Goal: Navigation & Orientation: Understand site structure

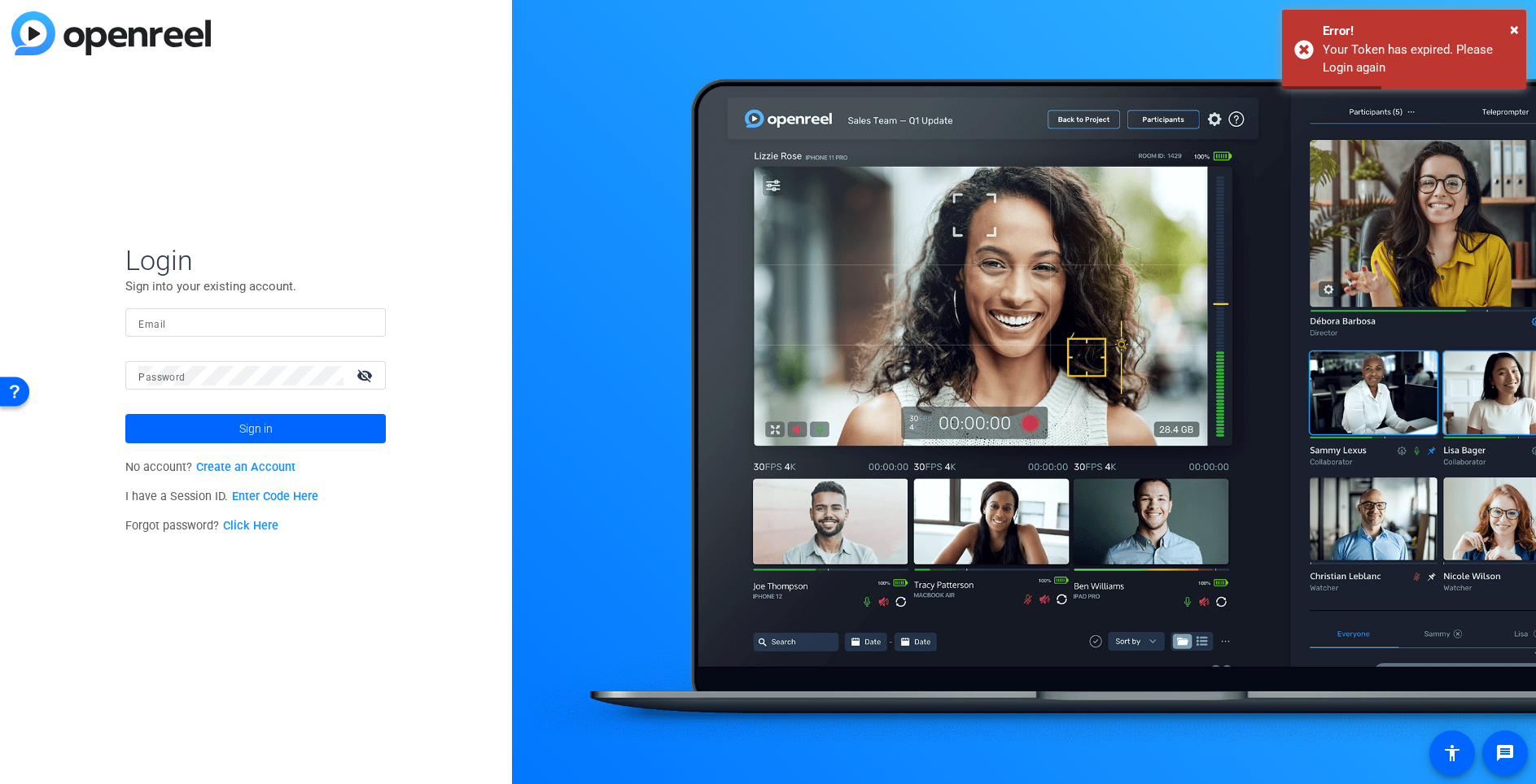
click at [188, 318] on input "Email" at bounding box center [255, 322] width 234 height 19
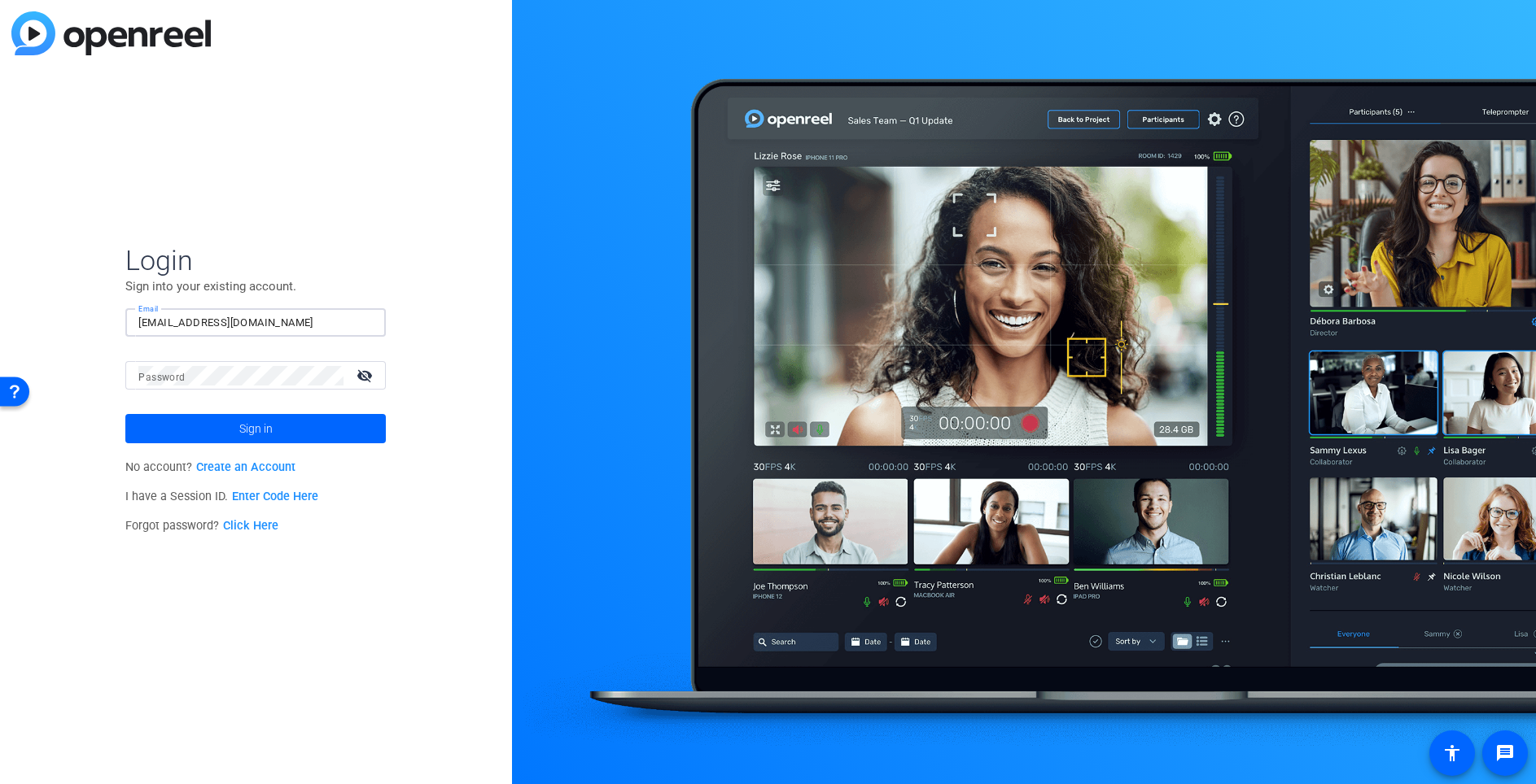
type input "[EMAIL_ADDRESS][DOMAIN_NAME]"
click at [367, 372] on mat-icon "visibility_off" at bounding box center [366, 376] width 39 height 23
click at [347, 433] on span at bounding box center [255, 428] width 261 height 39
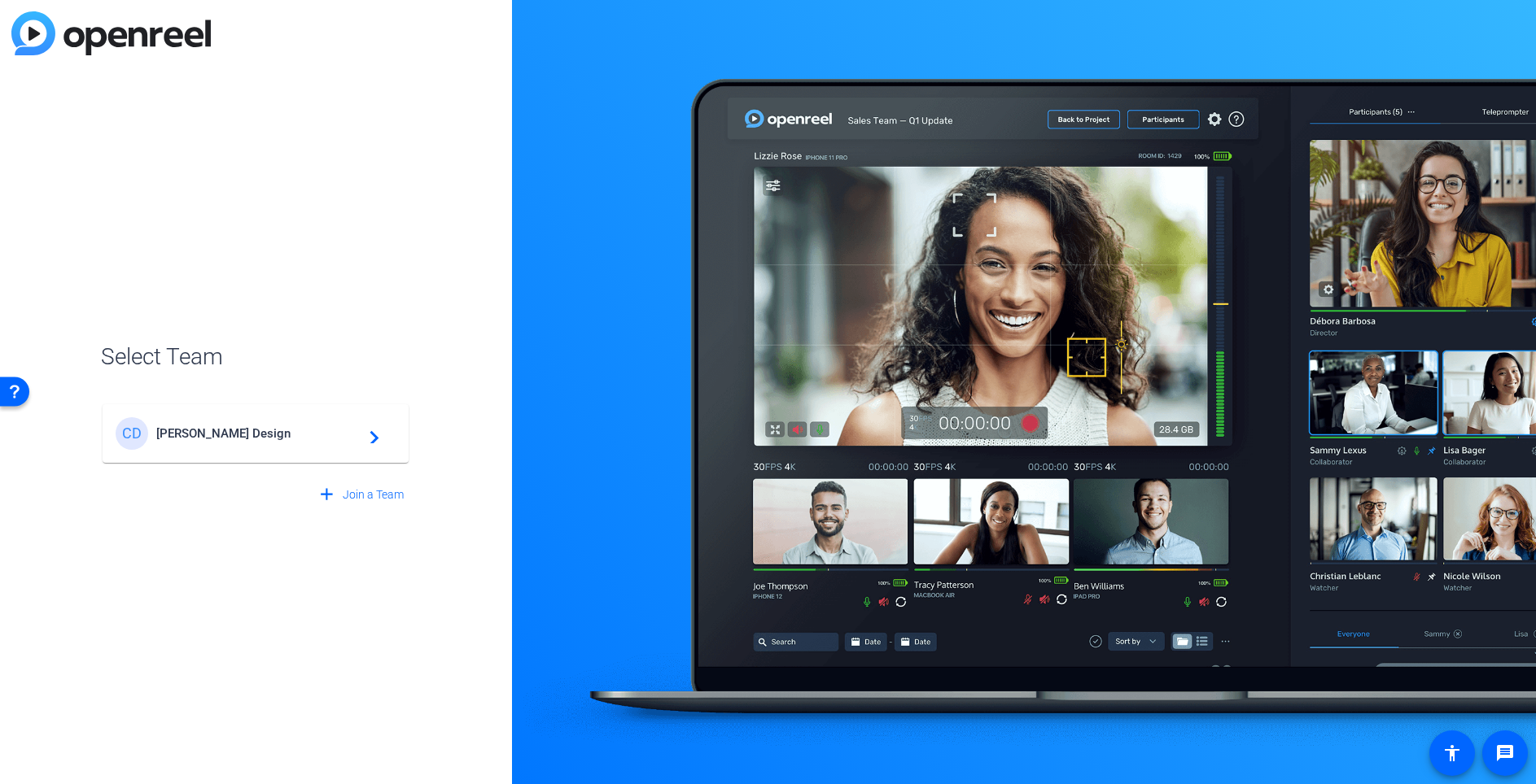
click at [278, 440] on div "[PERSON_NAME] Design navigate_next" at bounding box center [256, 433] width 280 height 32
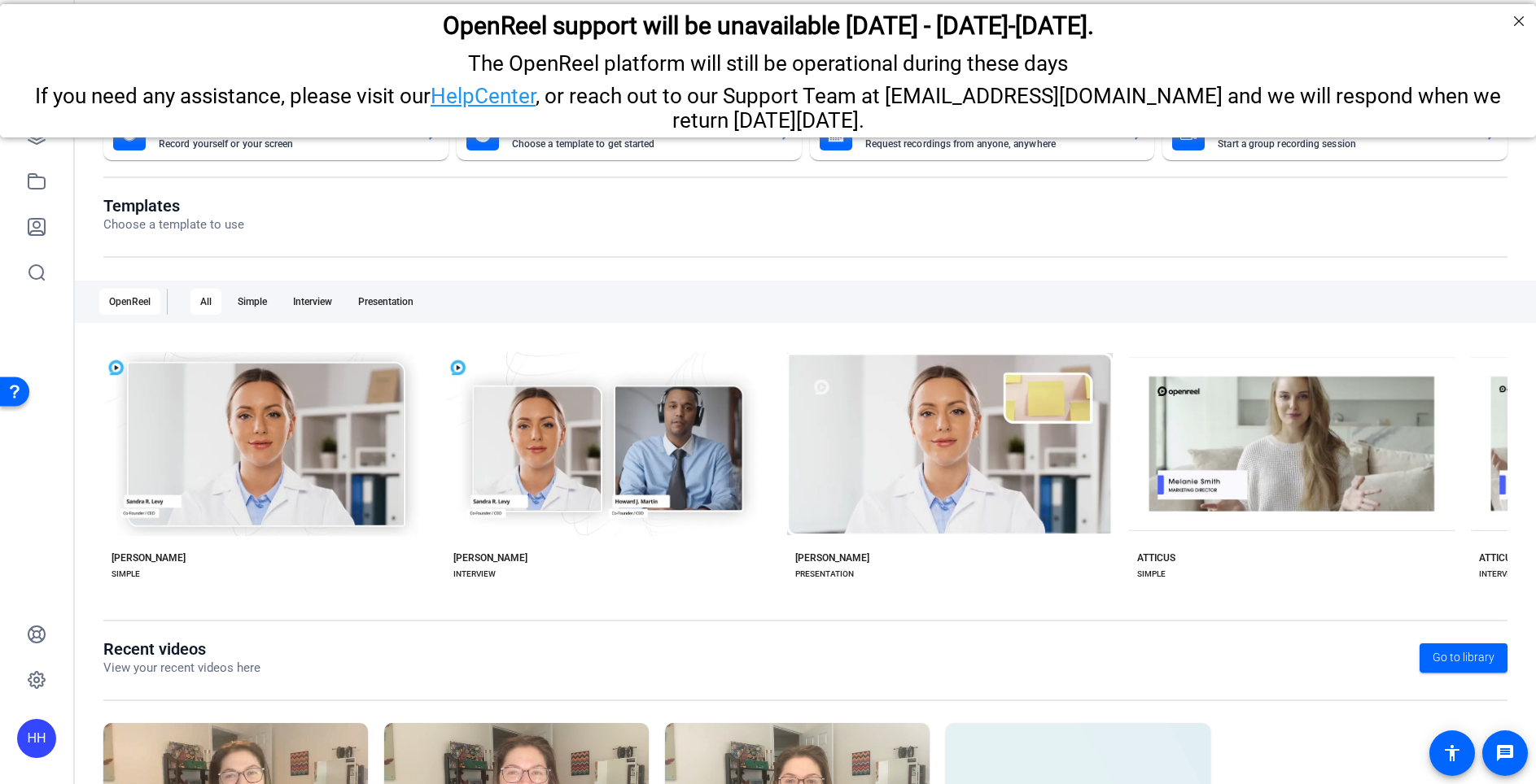
click at [1266, 196] on openreel-page-title "Templates Choose a template to use" at bounding box center [805, 215] width 1404 height 38
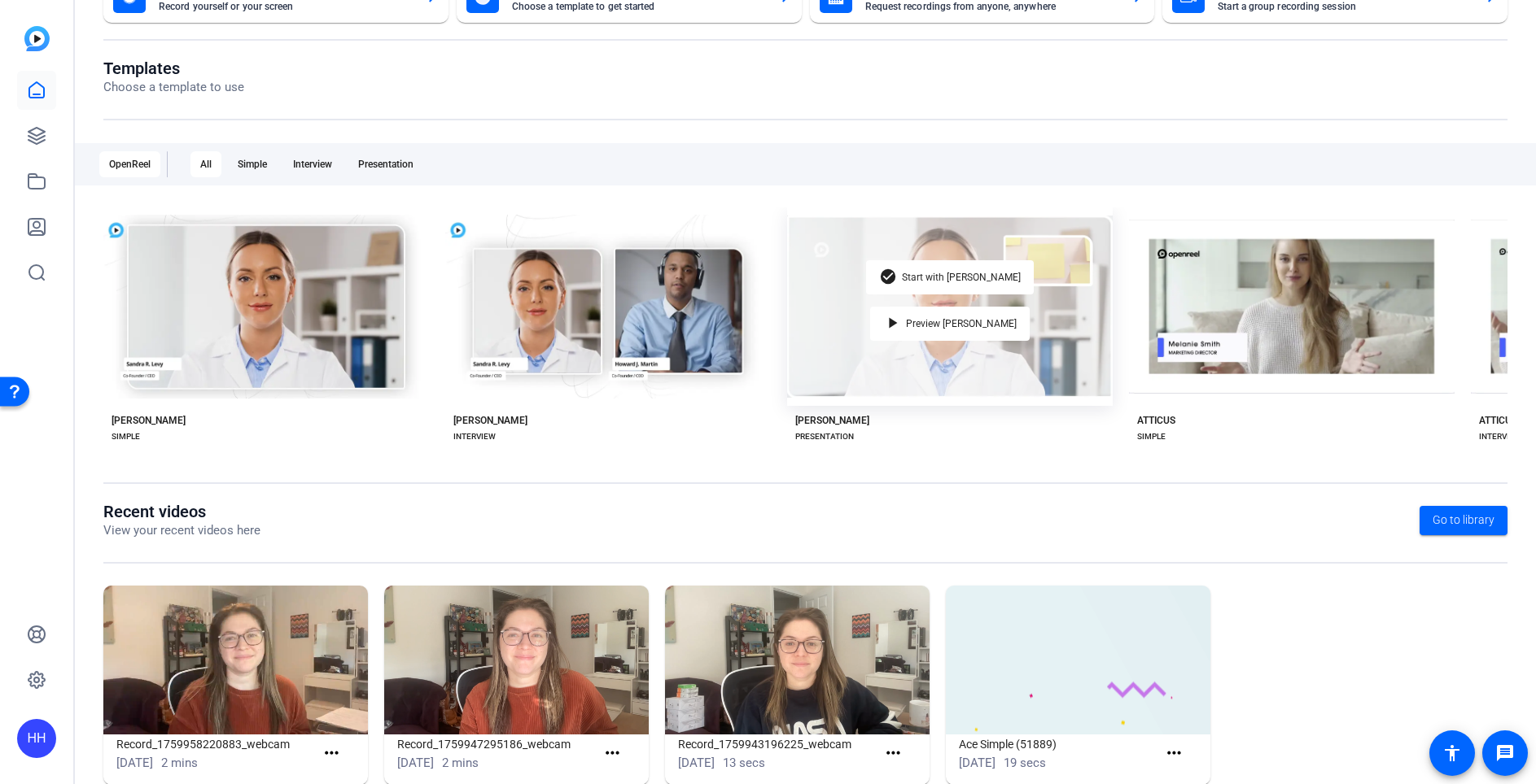
scroll to position [139, 0]
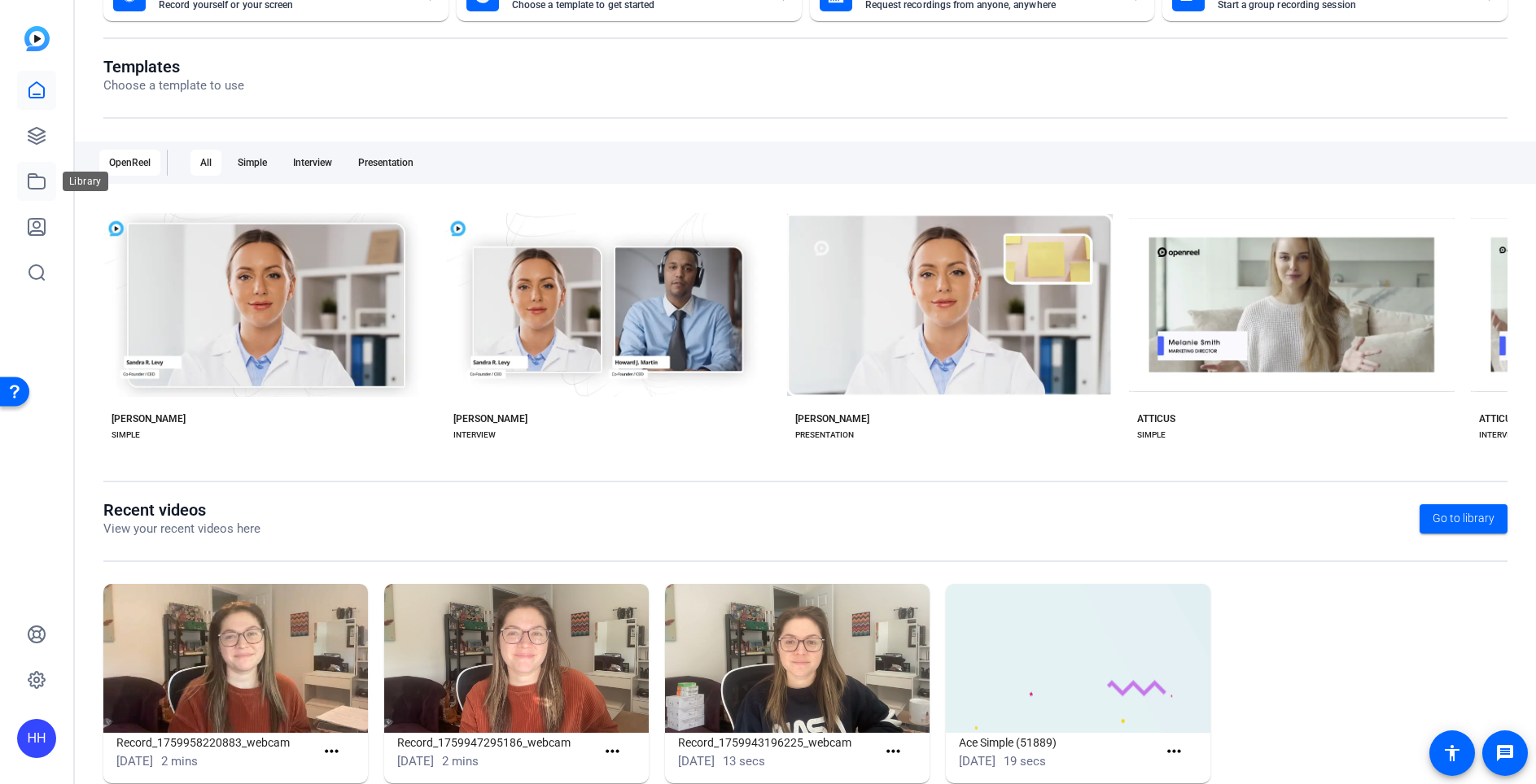
click at [40, 187] on icon at bounding box center [36, 181] width 19 height 19
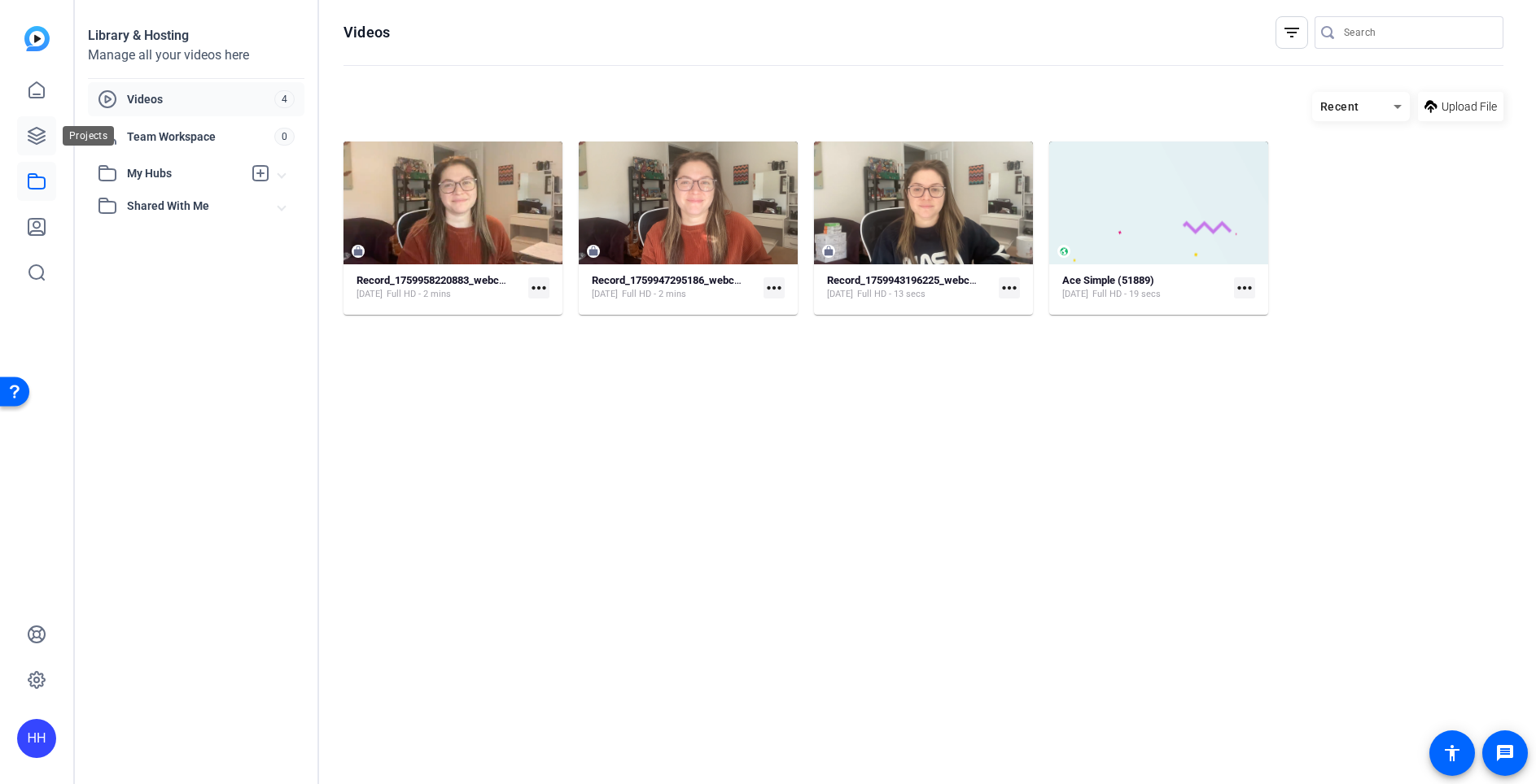
click at [32, 128] on icon at bounding box center [36, 135] width 19 height 19
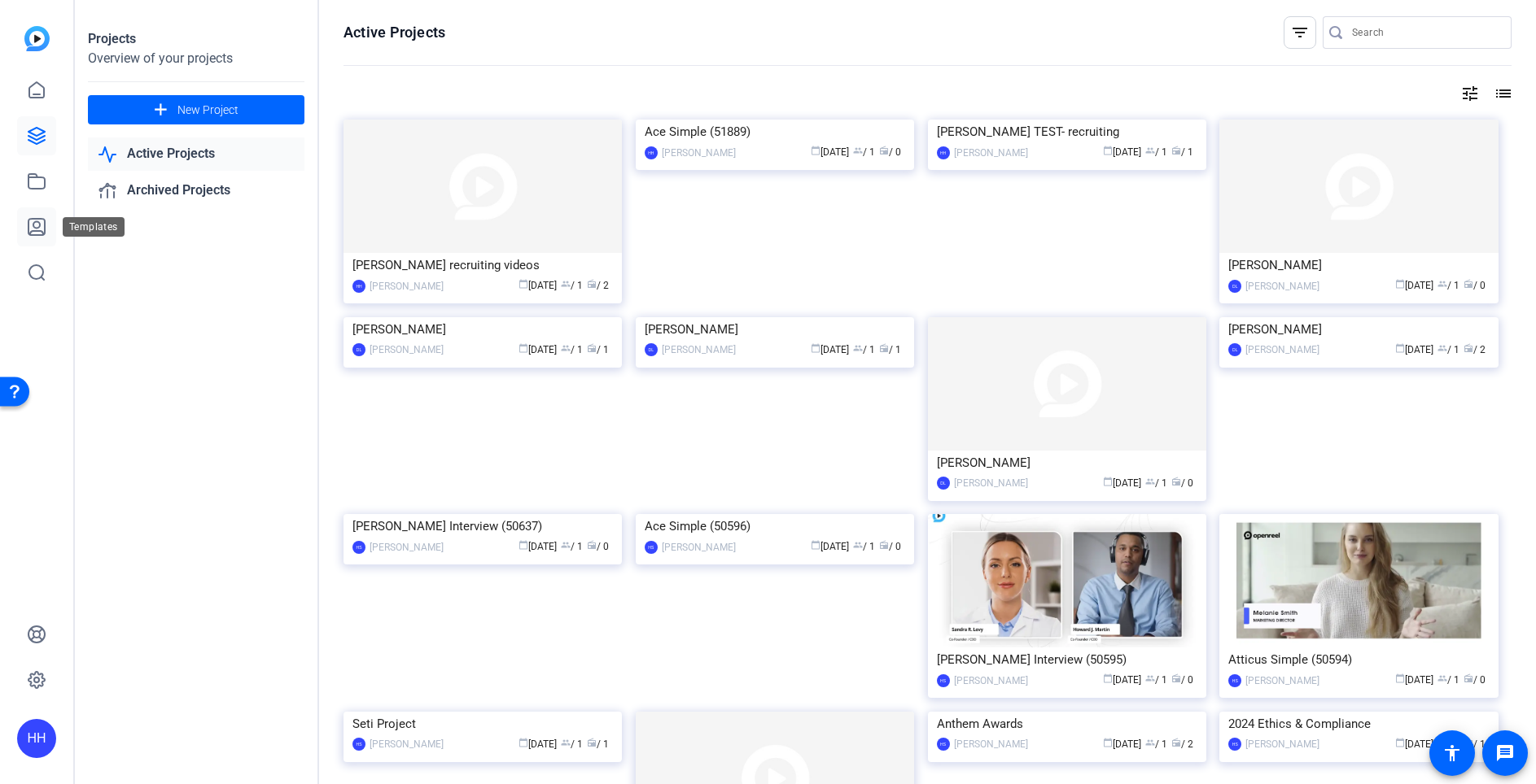
click at [36, 230] on icon at bounding box center [37, 227] width 17 height 17
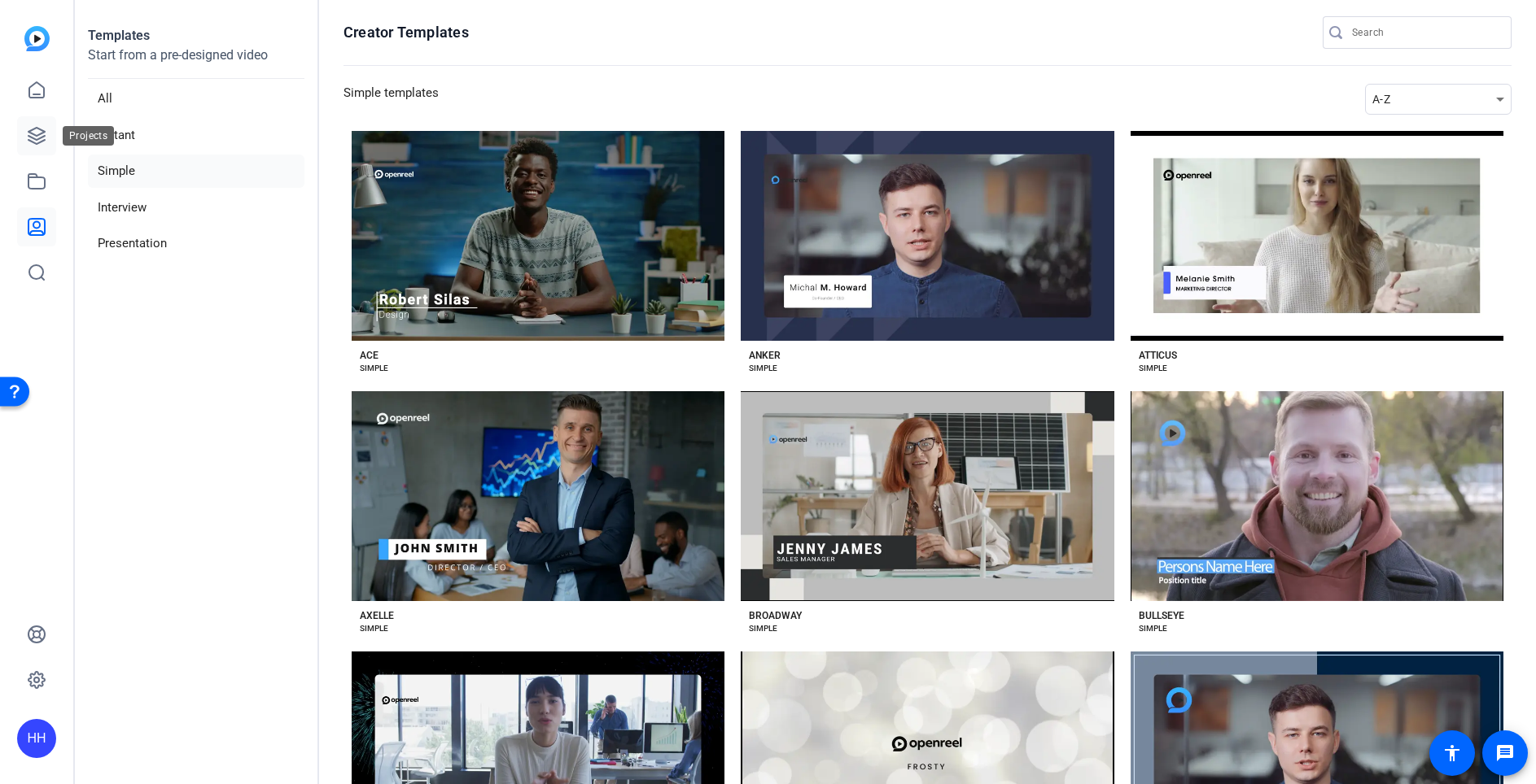
click at [35, 139] on icon at bounding box center [37, 136] width 17 height 17
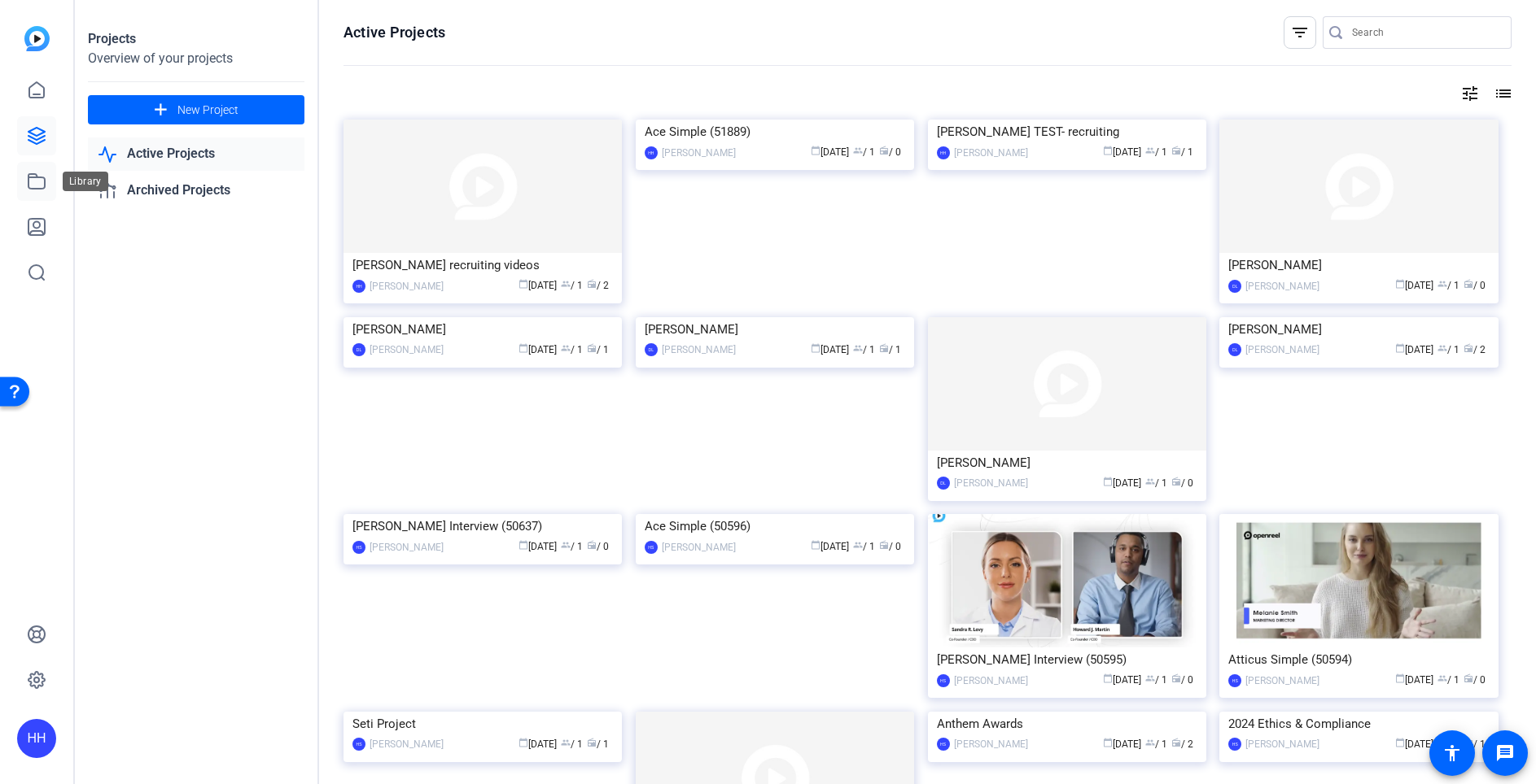
click at [38, 162] on link at bounding box center [37, 181] width 39 height 39
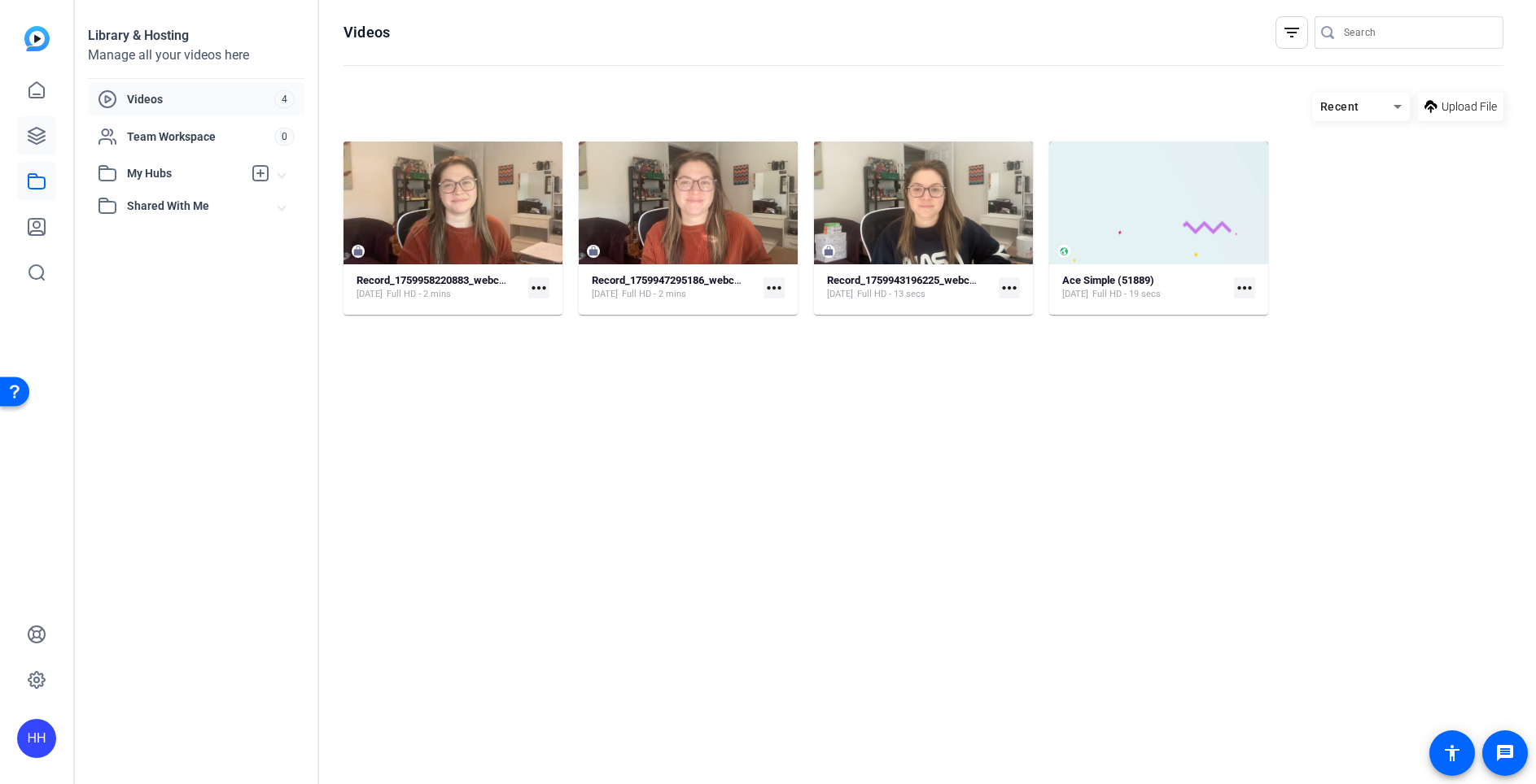
click at [32, 146] on link at bounding box center [37, 136] width 39 height 39
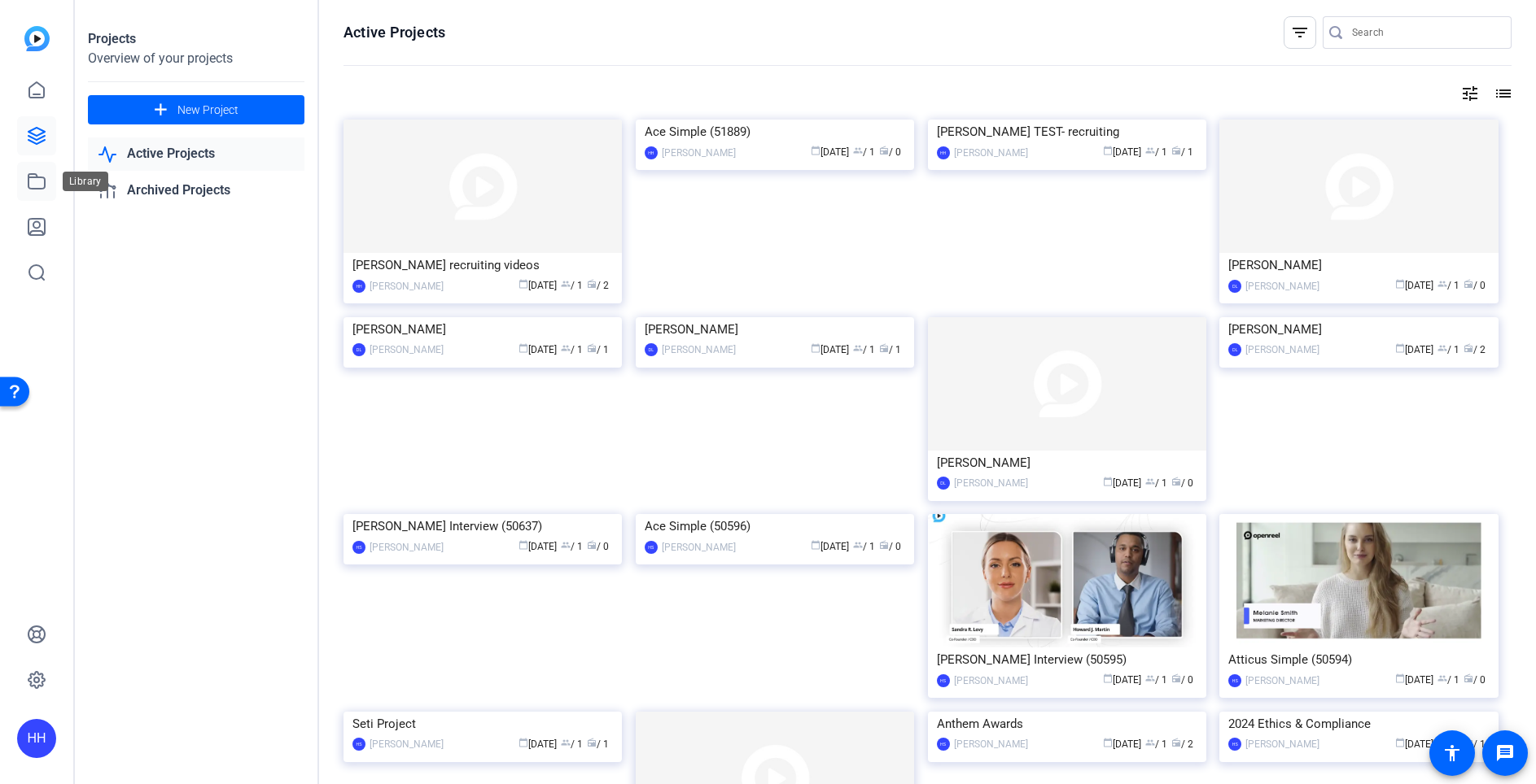
click at [53, 189] on link at bounding box center [37, 181] width 39 height 39
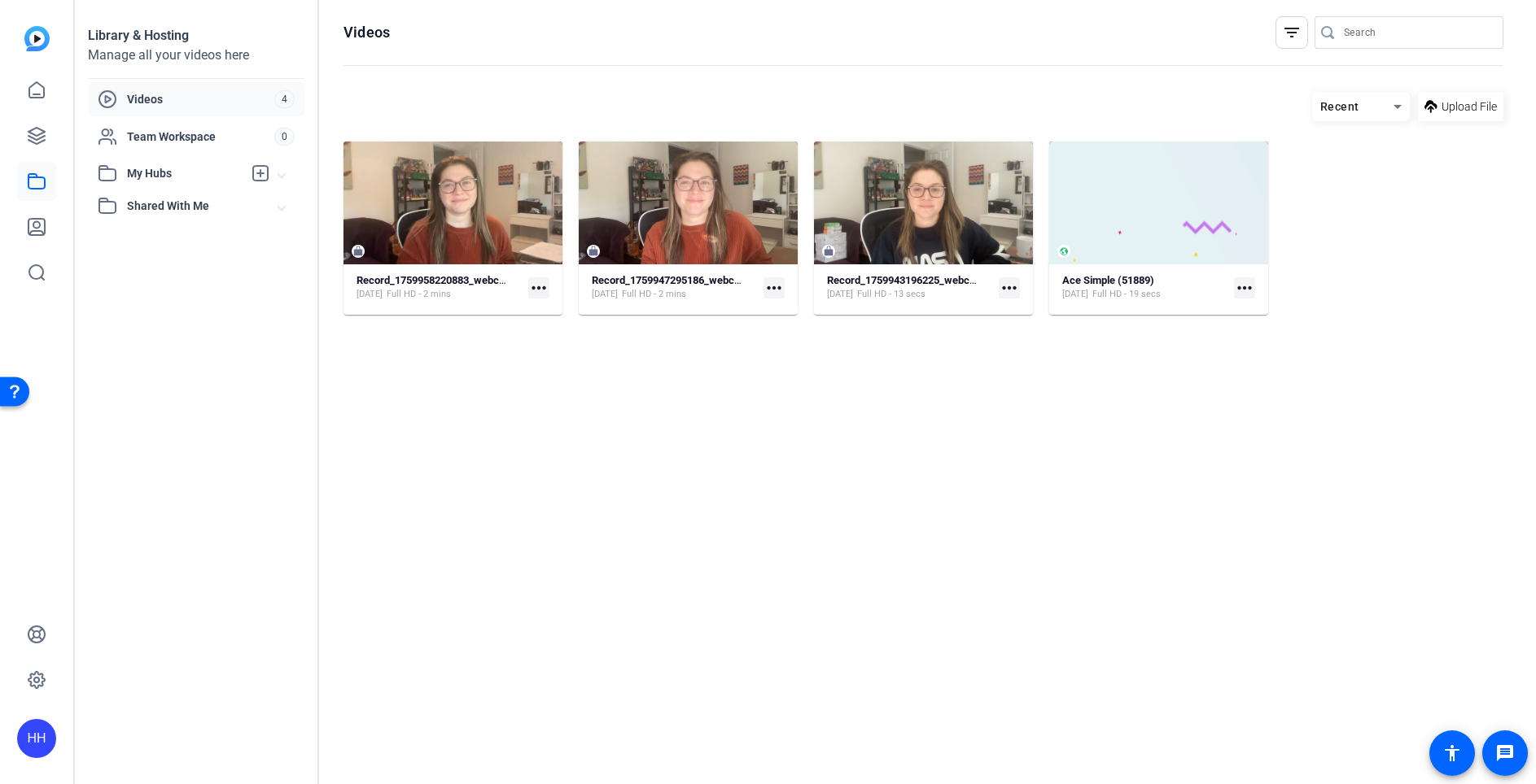
click at [27, 173] on icon at bounding box center [36, 181] width 19 height 19
click at [24, 137] on link at bounding box center [37, 136] width 39 height 39
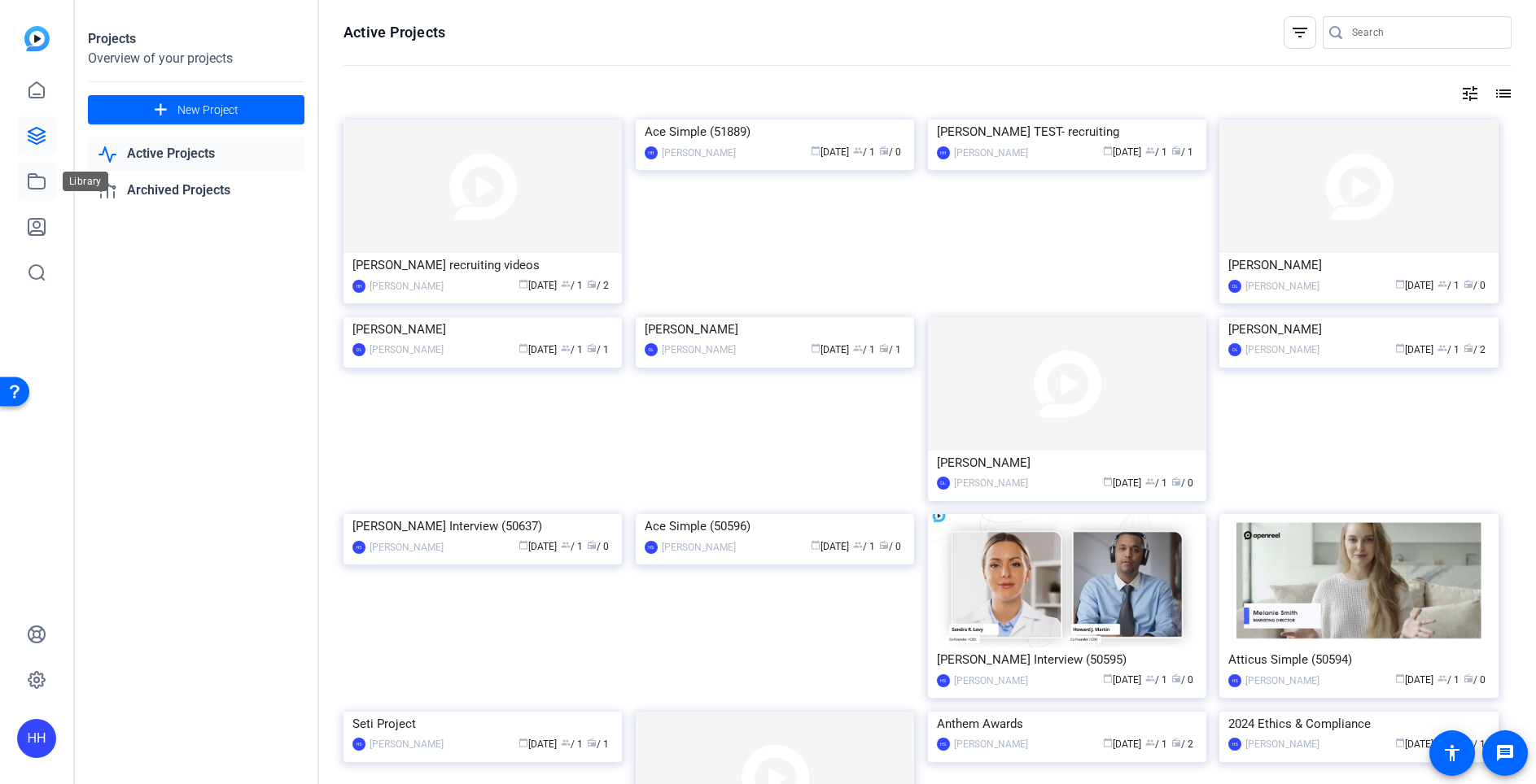
click at [35, 192] on link at bounding box center [37, 181] width 39 height 39
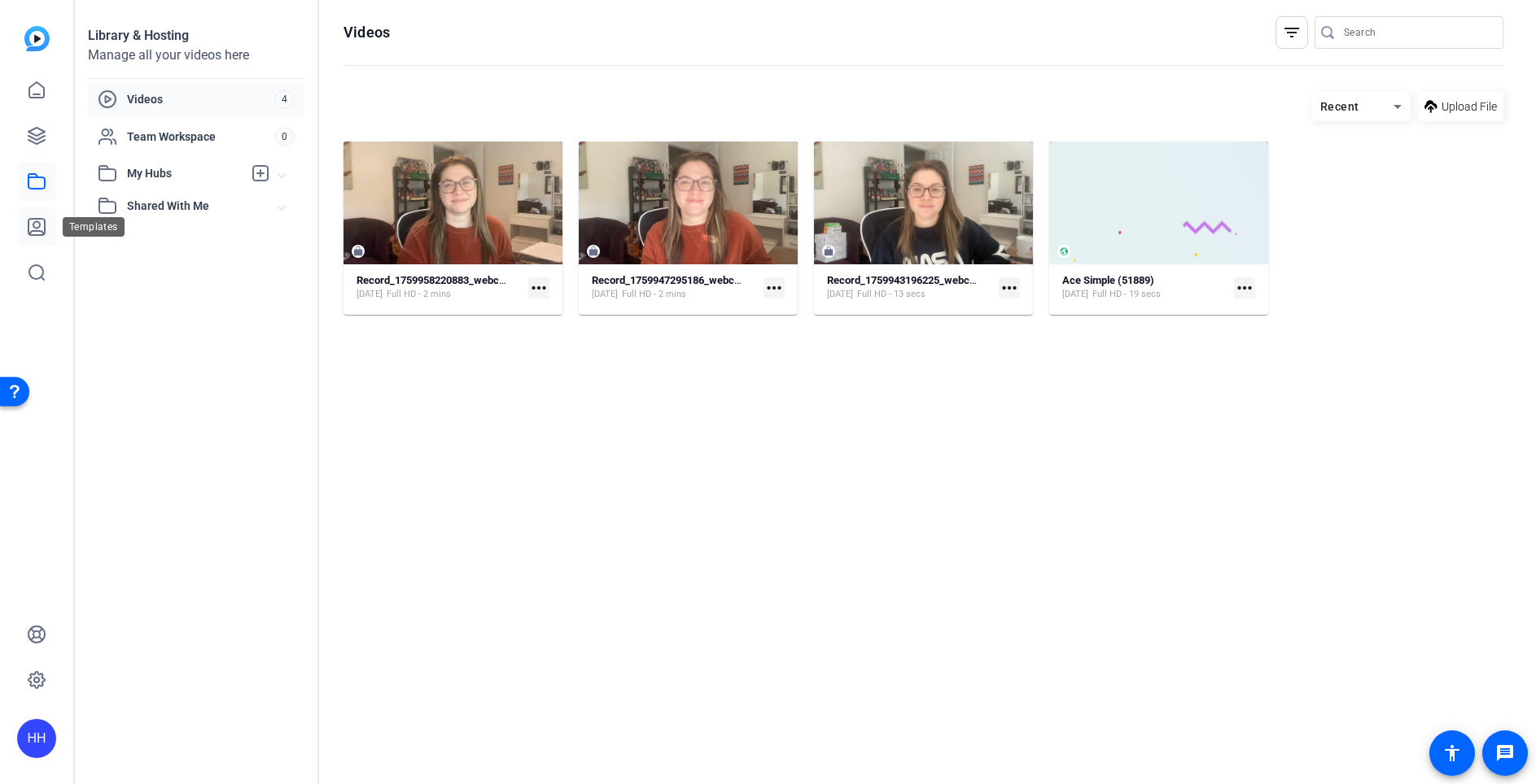
click at [24, 217] on link at bounding box center [37, 227] width 39 height 39
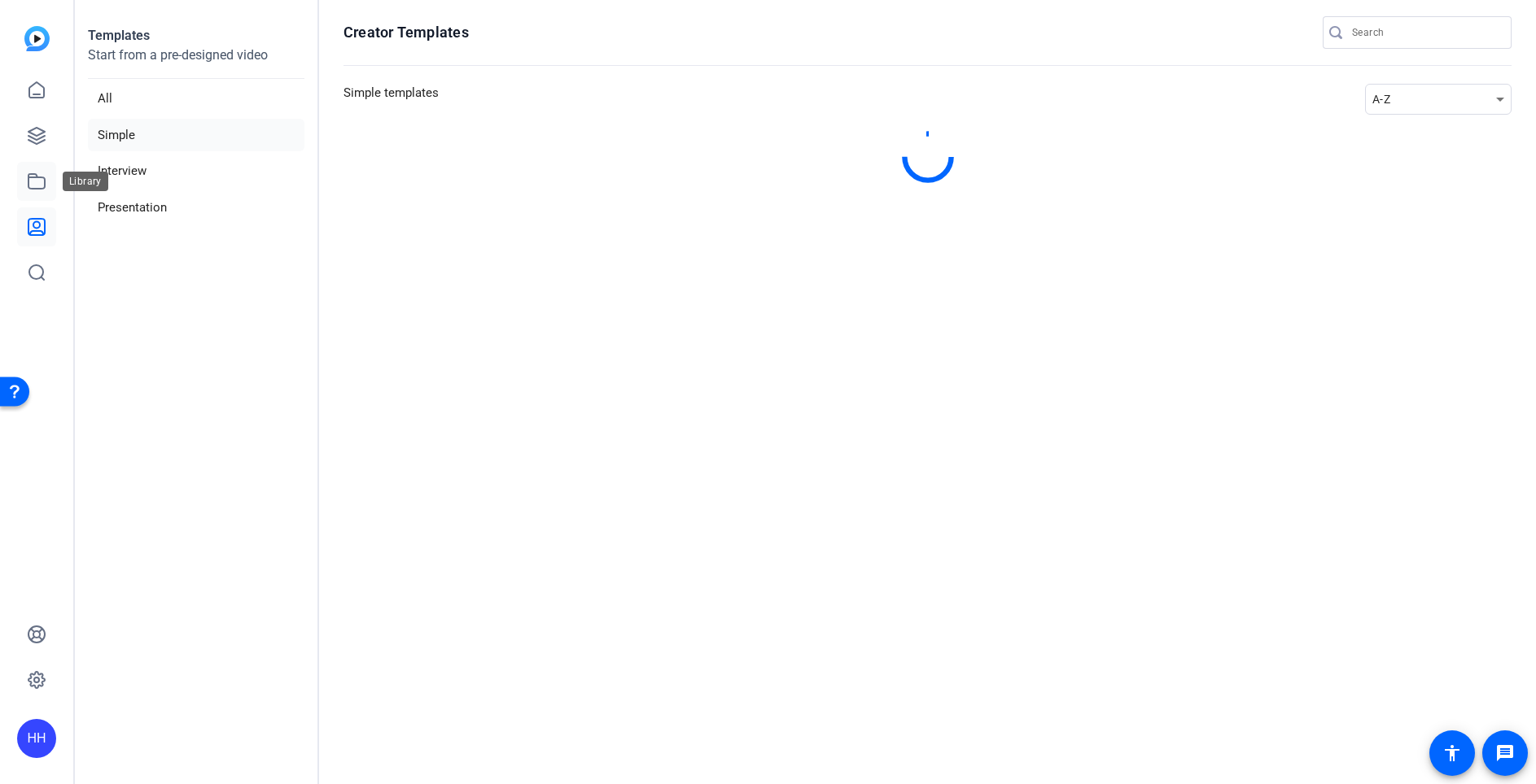
click at [31, 187] on icon at bounding box center [36, 181] width 19 height 19
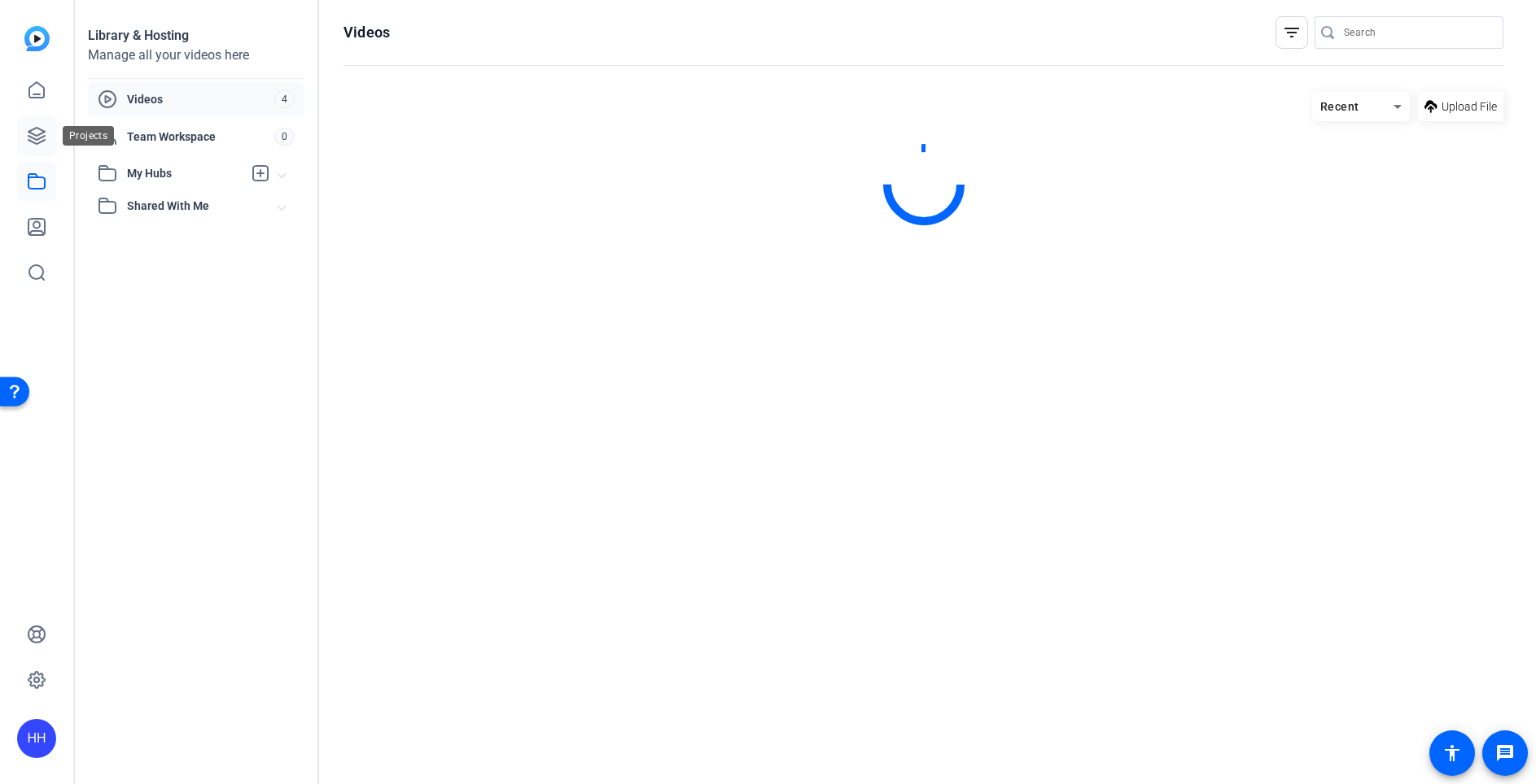
click at [30, 138] on icon at bounding box center [36, 135] width 19 height 19
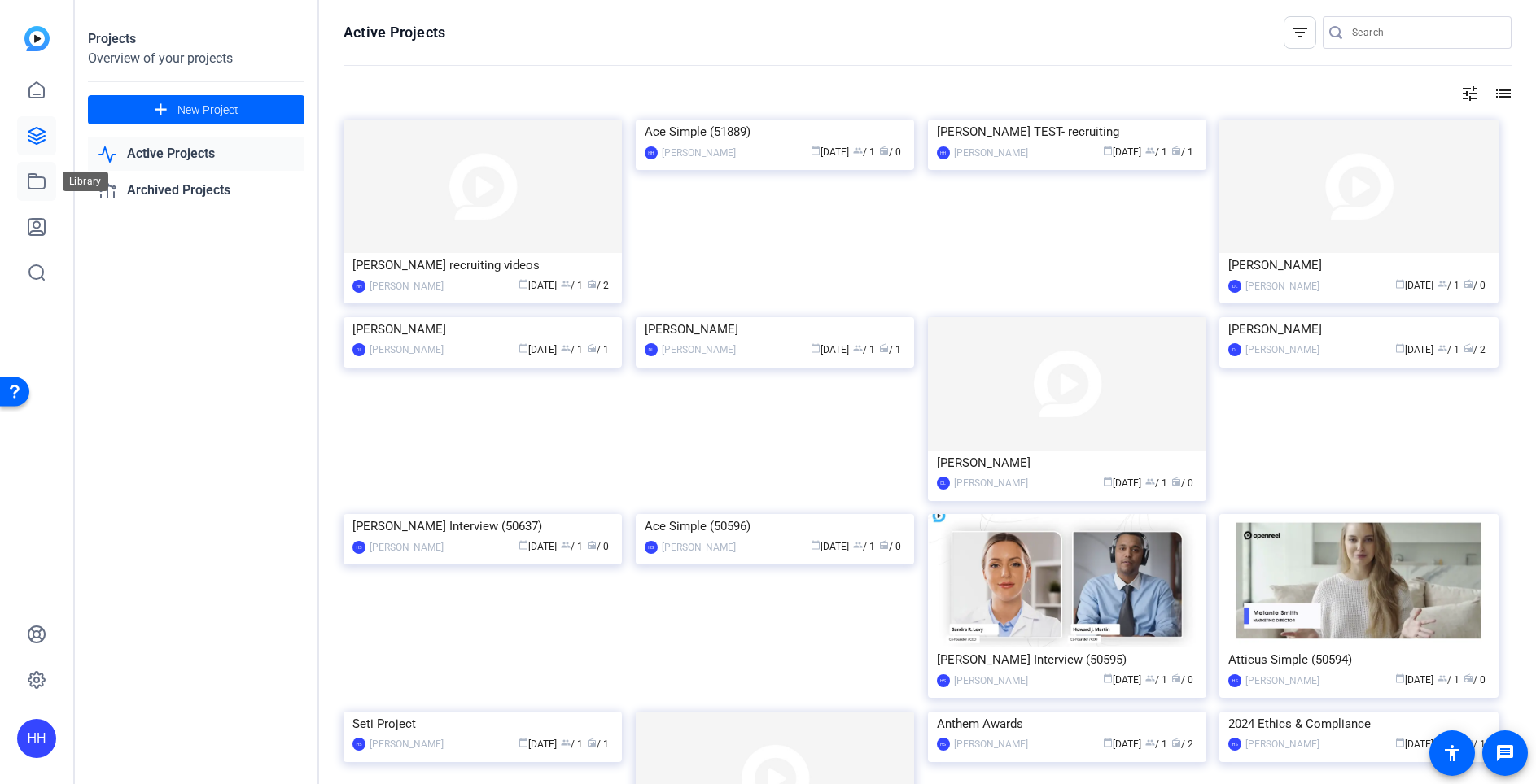
click at [32, 172] on icon at bounding box center [36, 181] width 19 height 19
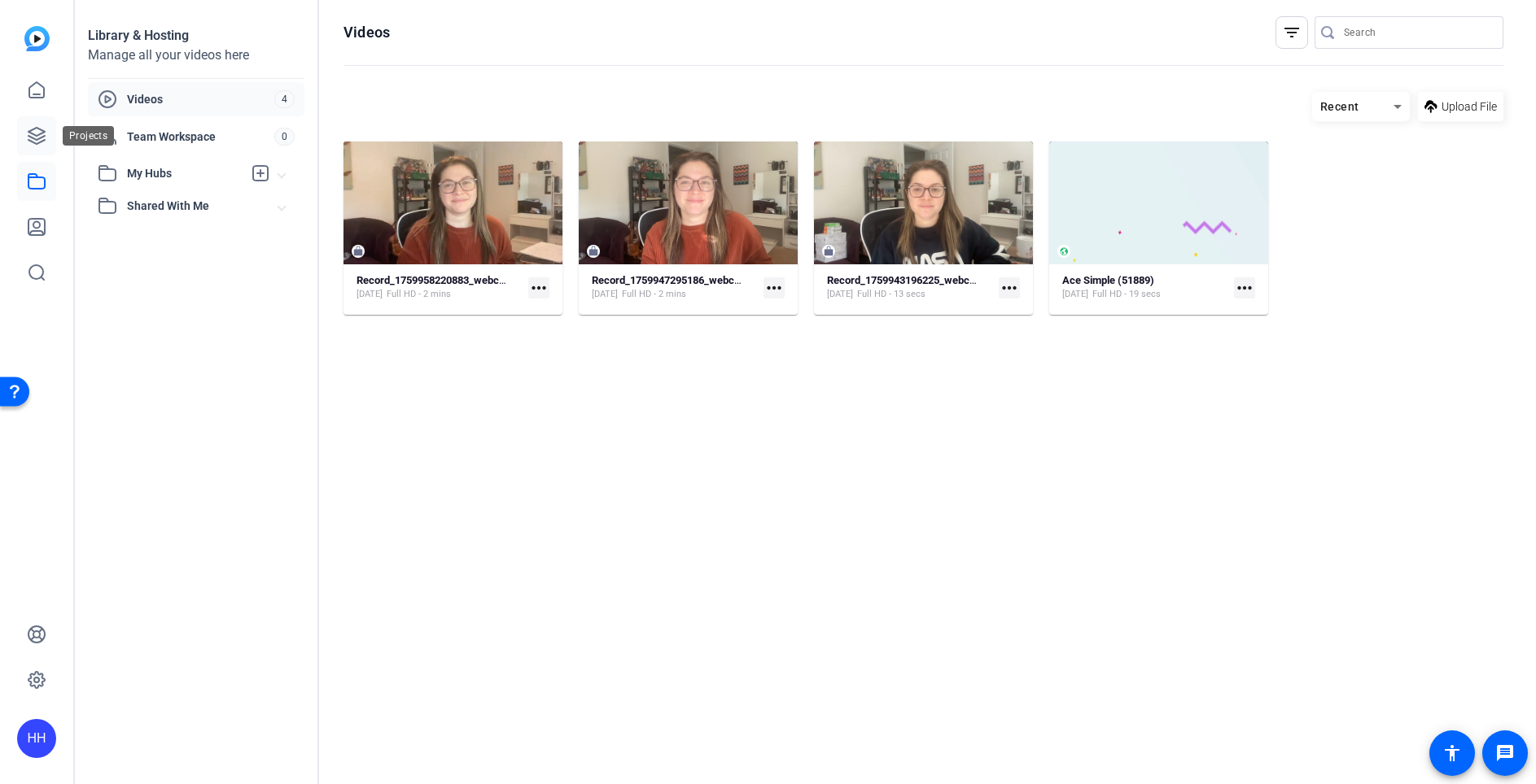
click at [41, 144] on icon at bounding box center [36, 135] width 19 height 19
